Goal: Find specific page/section: Find specific page/section

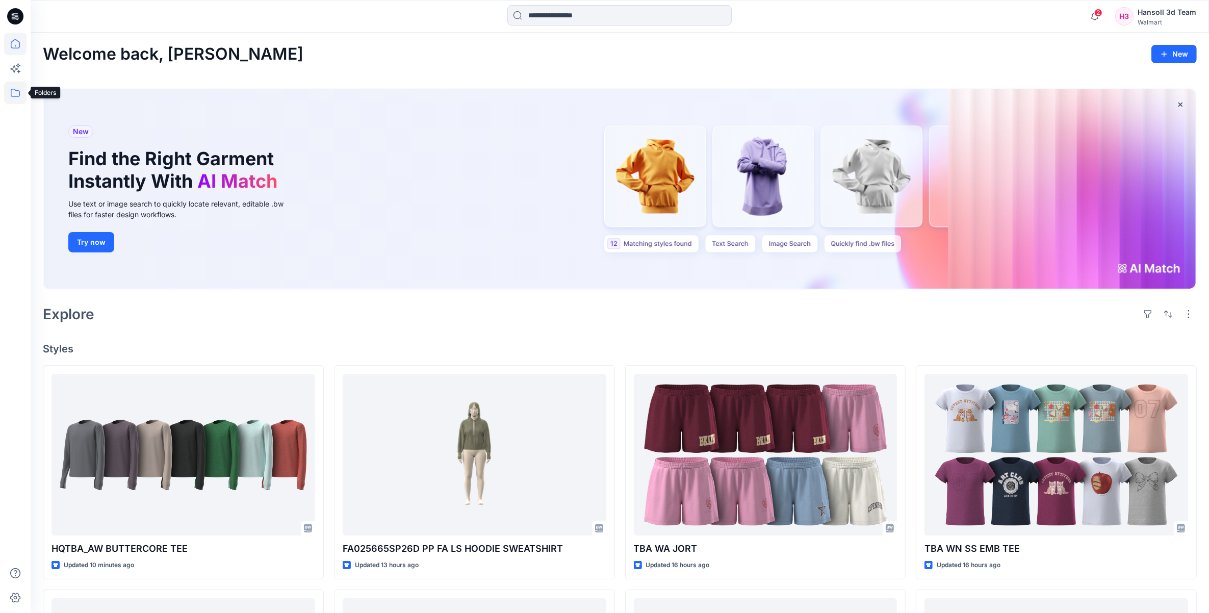
click at [11, 99] on icon at bounding box center [15, 93] width 22 height 22
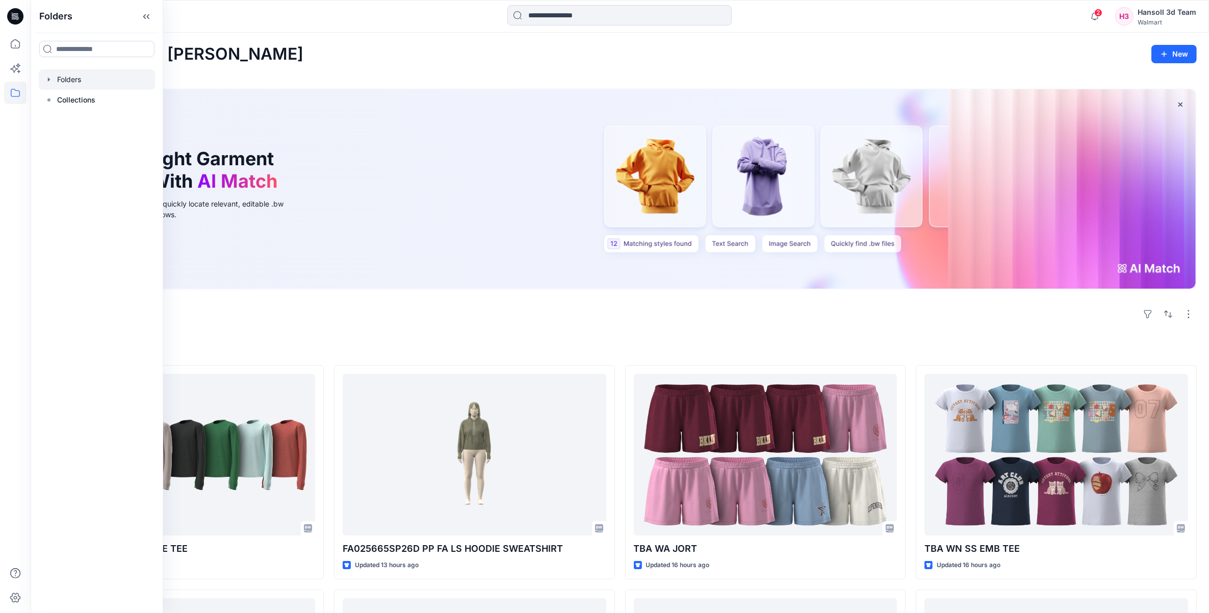
click at [47, 81] on icon "button" at bounding box center [49, 79] width 8 height 8
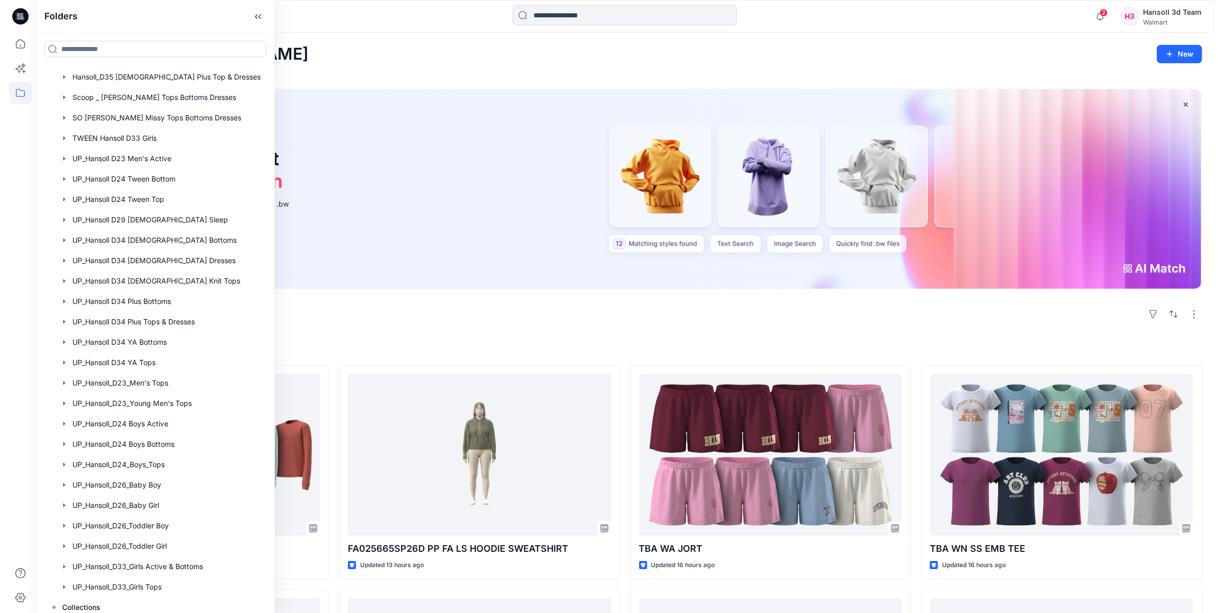
scroll to position [455, 0]
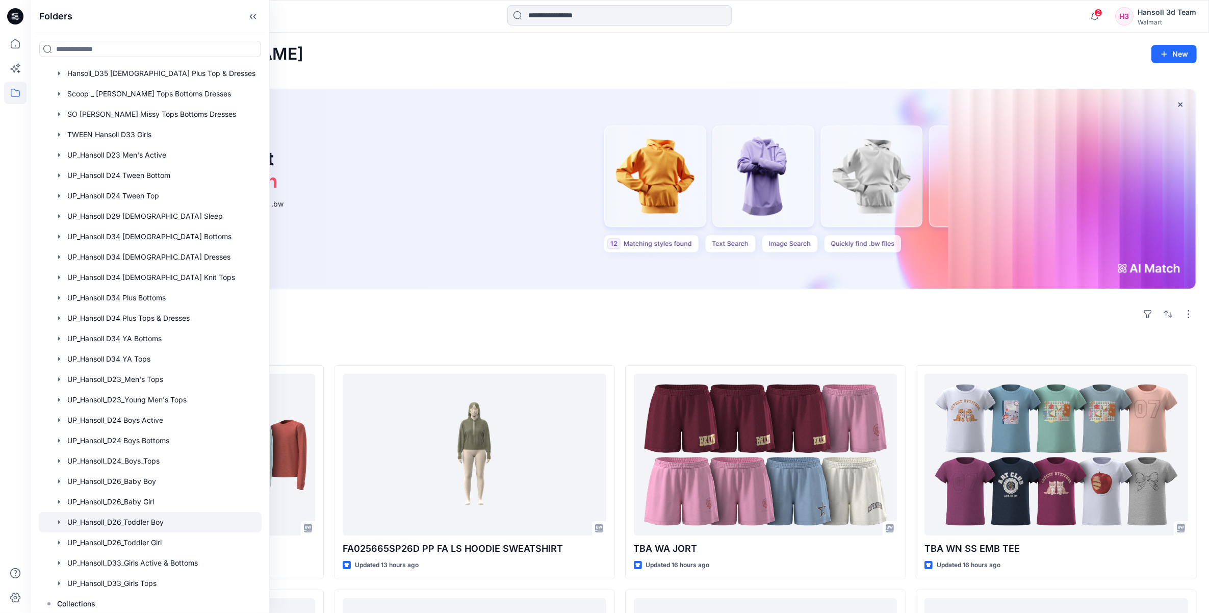
click at [162, 519] on div at bounding box center [150, 522] width 223 height 20
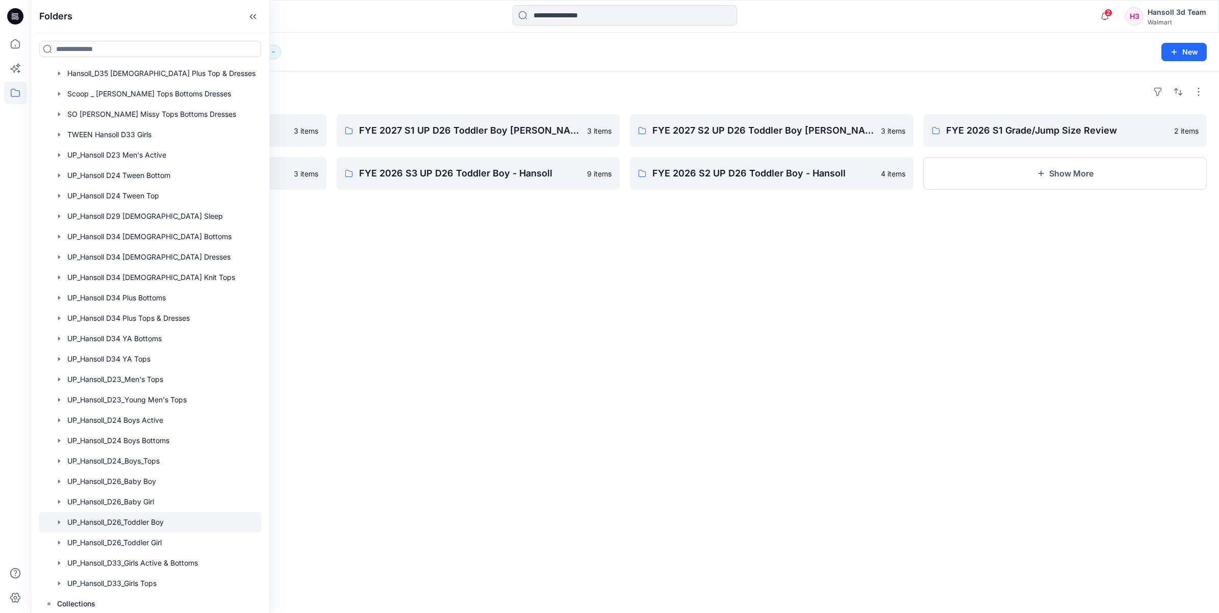
click at [798, 350] on div "Folders FYE 2027 S3 UP D26 Toddler Boy Hansoll 3 items FYE 2026 S4 UP D26 Toddl…" at bounding box center [625, 342] width 1188 height 542
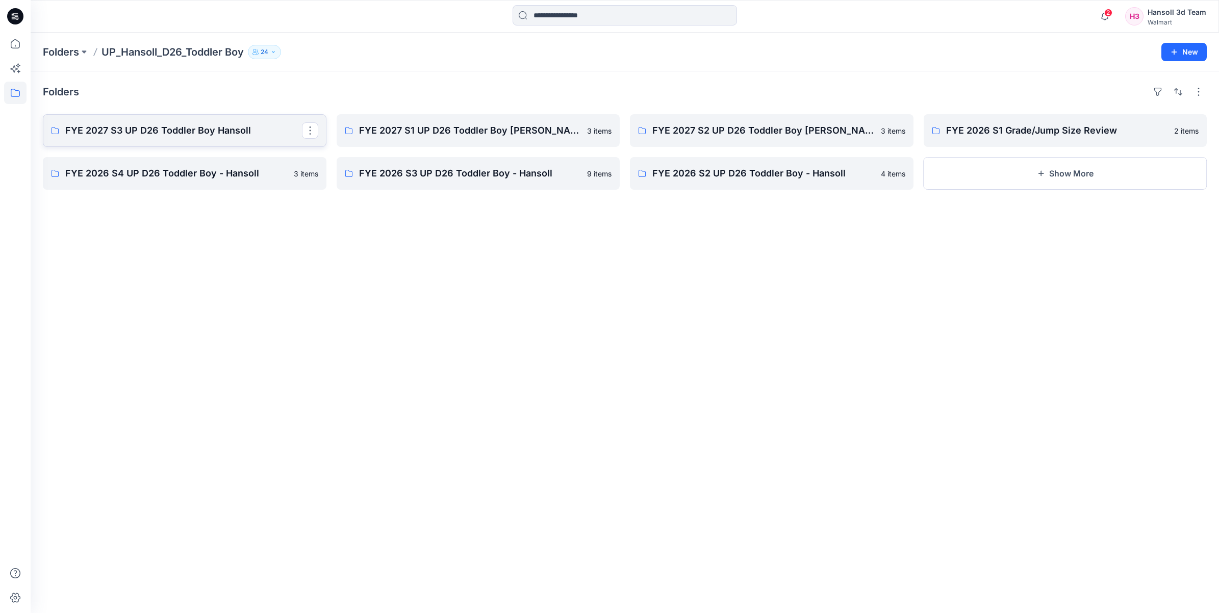
click at [155, 134] on p "FYE 2027 S3 UP D26 Toddler Boy Hansoll" at bounding box center [183, 130] width 237 height 14
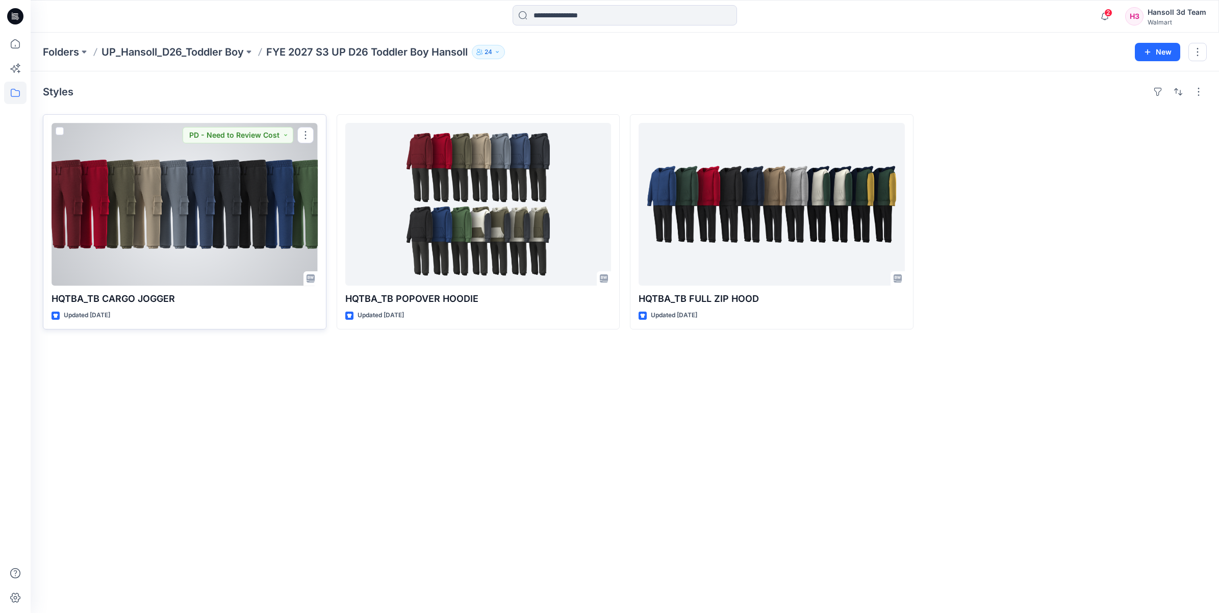
click at [172, 200] on div at bounding box center [185, 204] width 266 height 163
